Goal: Register for event/course

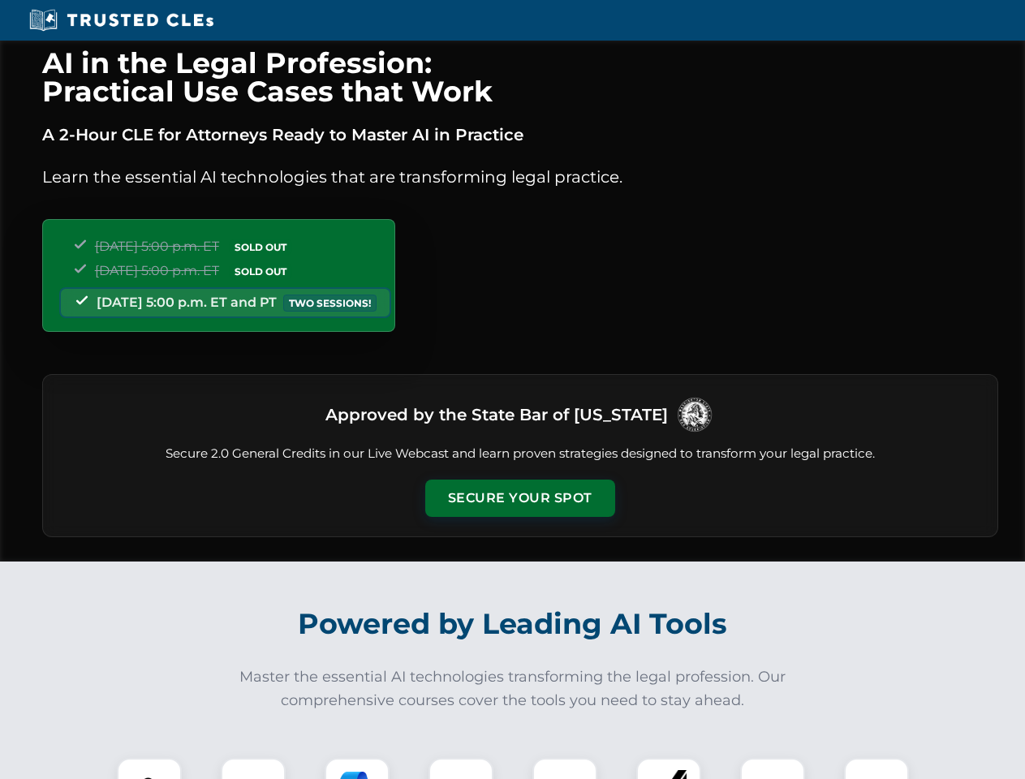
click at [519, 498] on button "Secure Your Spot" at bounding box center [520, 497] width 190 height 37
